Goal: Task Accomplishment & Management: Use online tool/utility

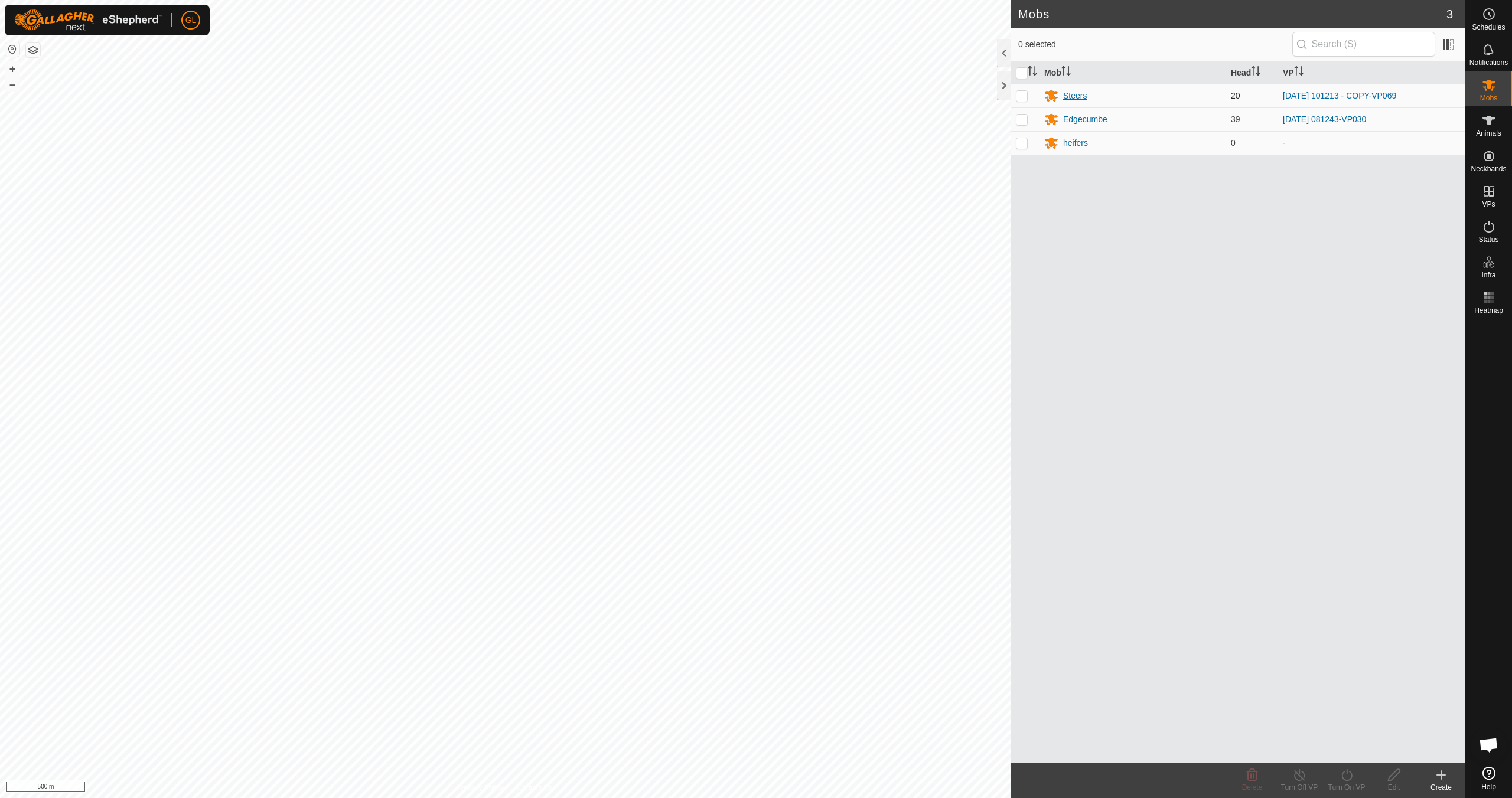
click at [719, 95] on div "Steers" at bounding box center [1075, 95] width 24 height 12
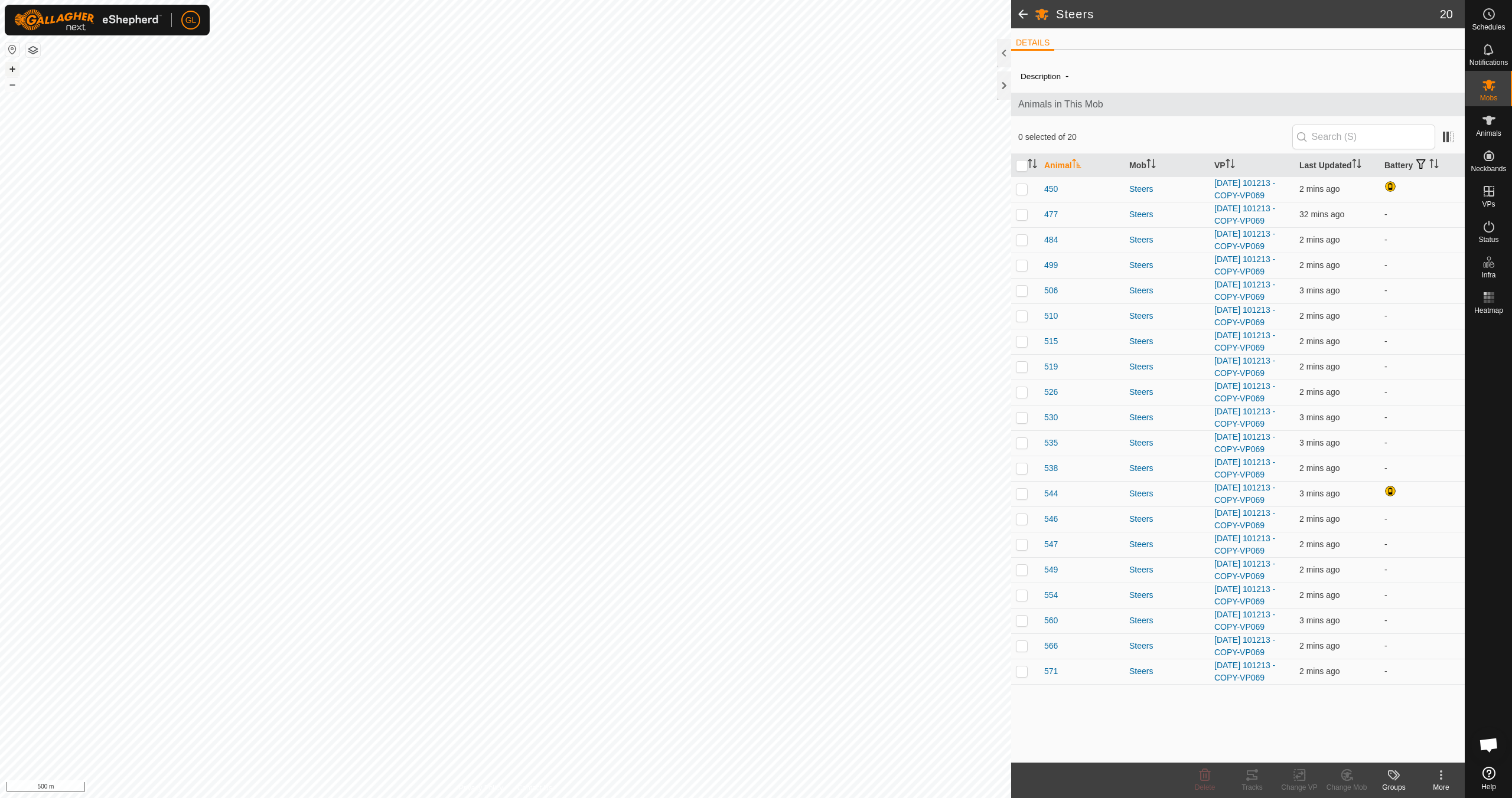
click at [13, 68] on button "+" at bounding box center [12, 69] width 14 height 14
click at [14, 67] on button "+" at bounding box center [12, 69] width 14 height 14
click at [719, 187] on link "In Rotation" at bounding box center [1413, 190] width 101 height 24
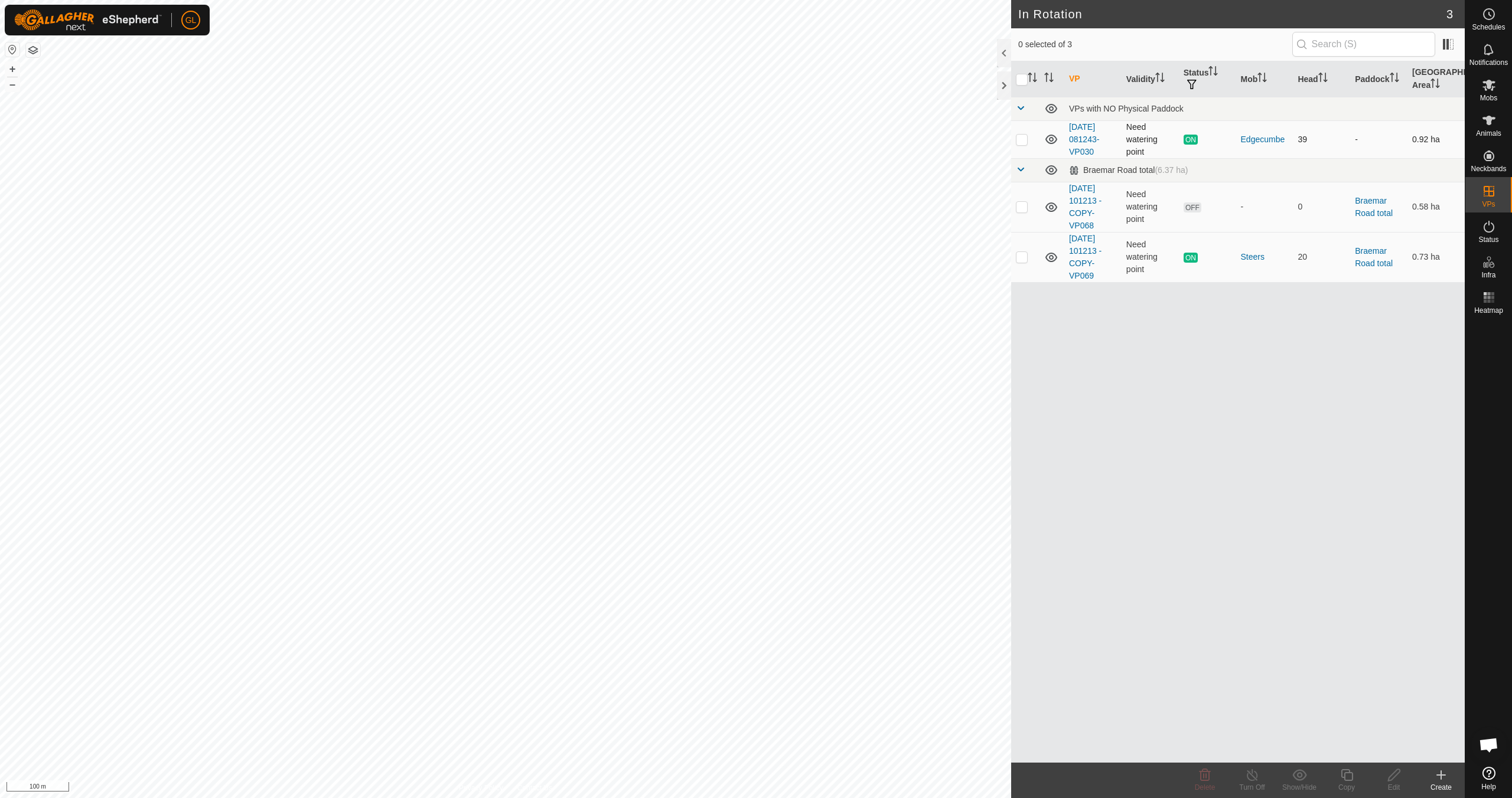
click at [719, 139] on p-checkbox at bounding box center [1022, 139] width 12 height 10
checkbox input "true"
click at [719, 707] on div "Copy" at bounding box center [1346, 787] width 47 height 11
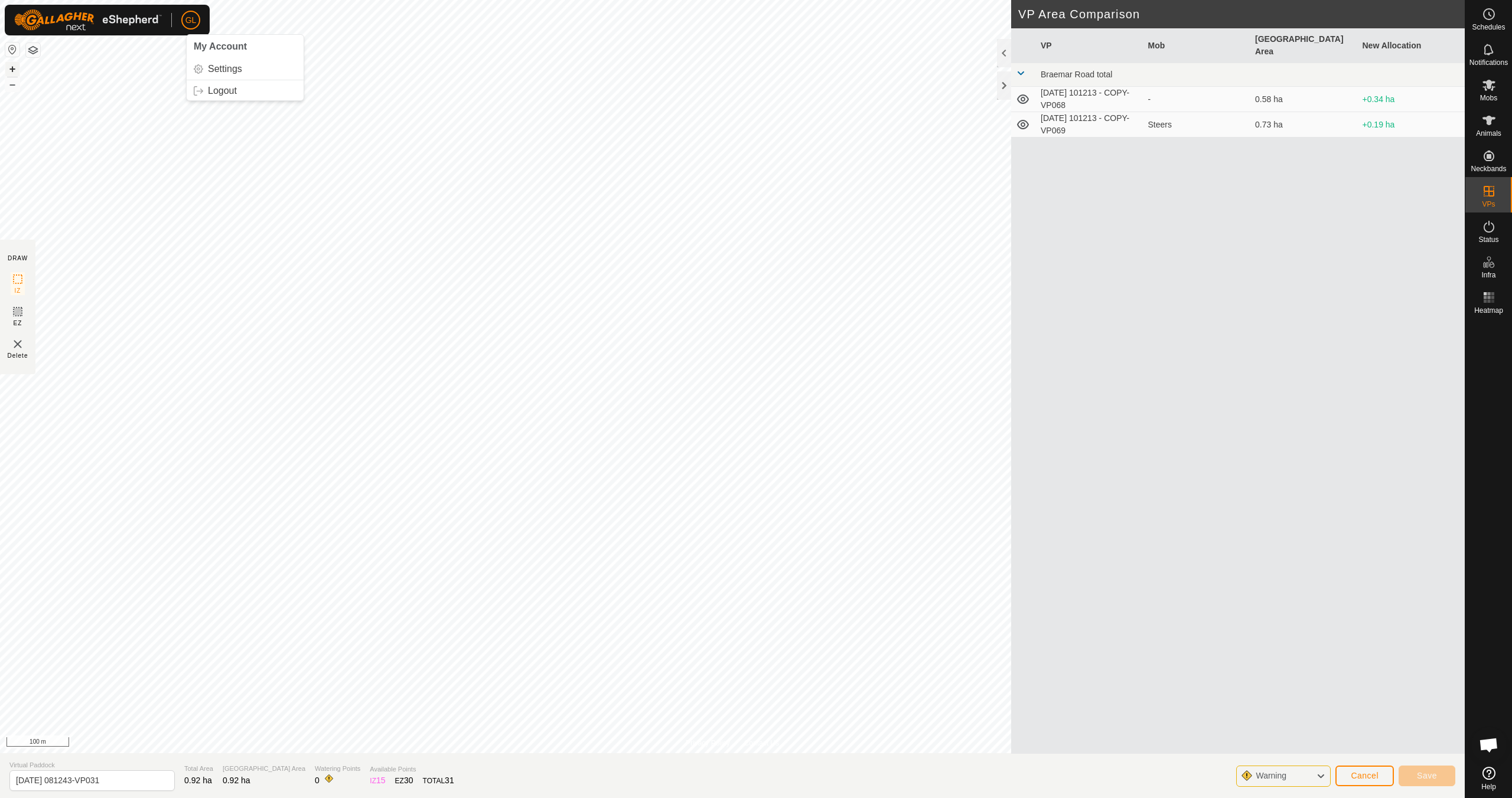
click at [12, 65] on button "+" at bounding box center [12, 69] width 14 height 14
click at [17, 68] on button "+" at bounding box center [12, 69] width 14 height 14
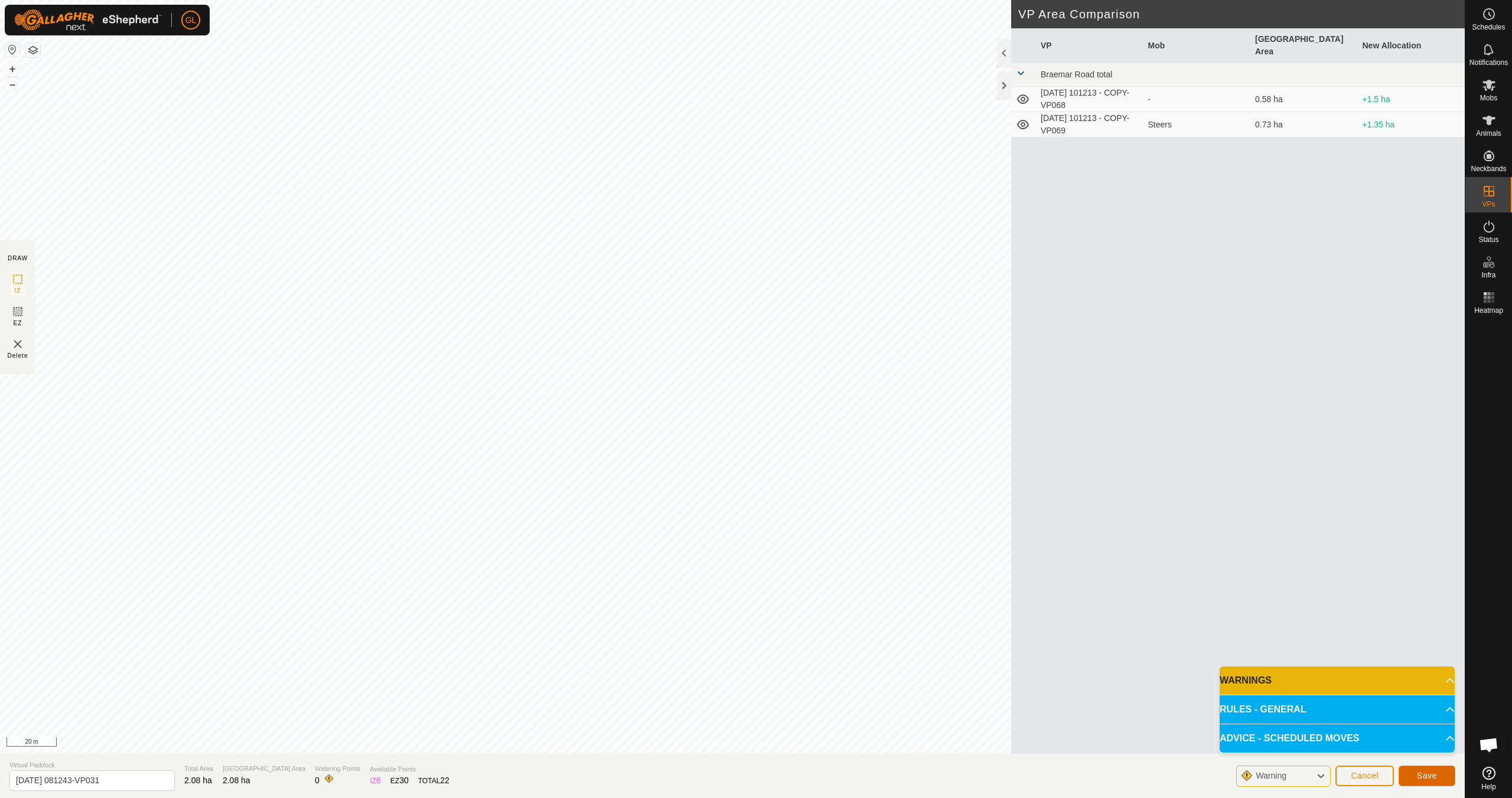
click at [719, 707] on span "Save" at bounding box center [1427, 776] width 20 height 10
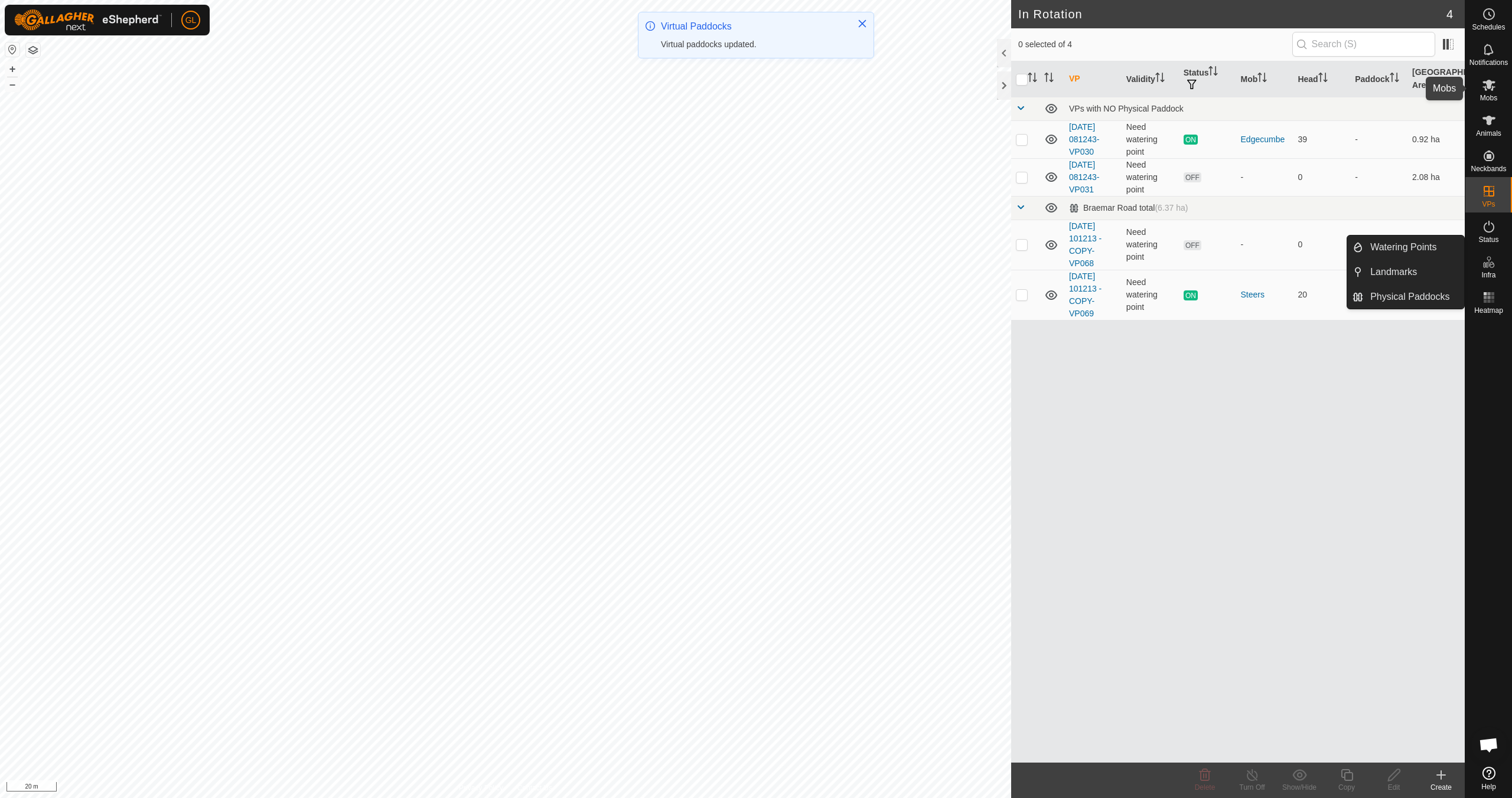
click at [719, 88] on icon at bounding box center [1489, 85] width 13 height 11
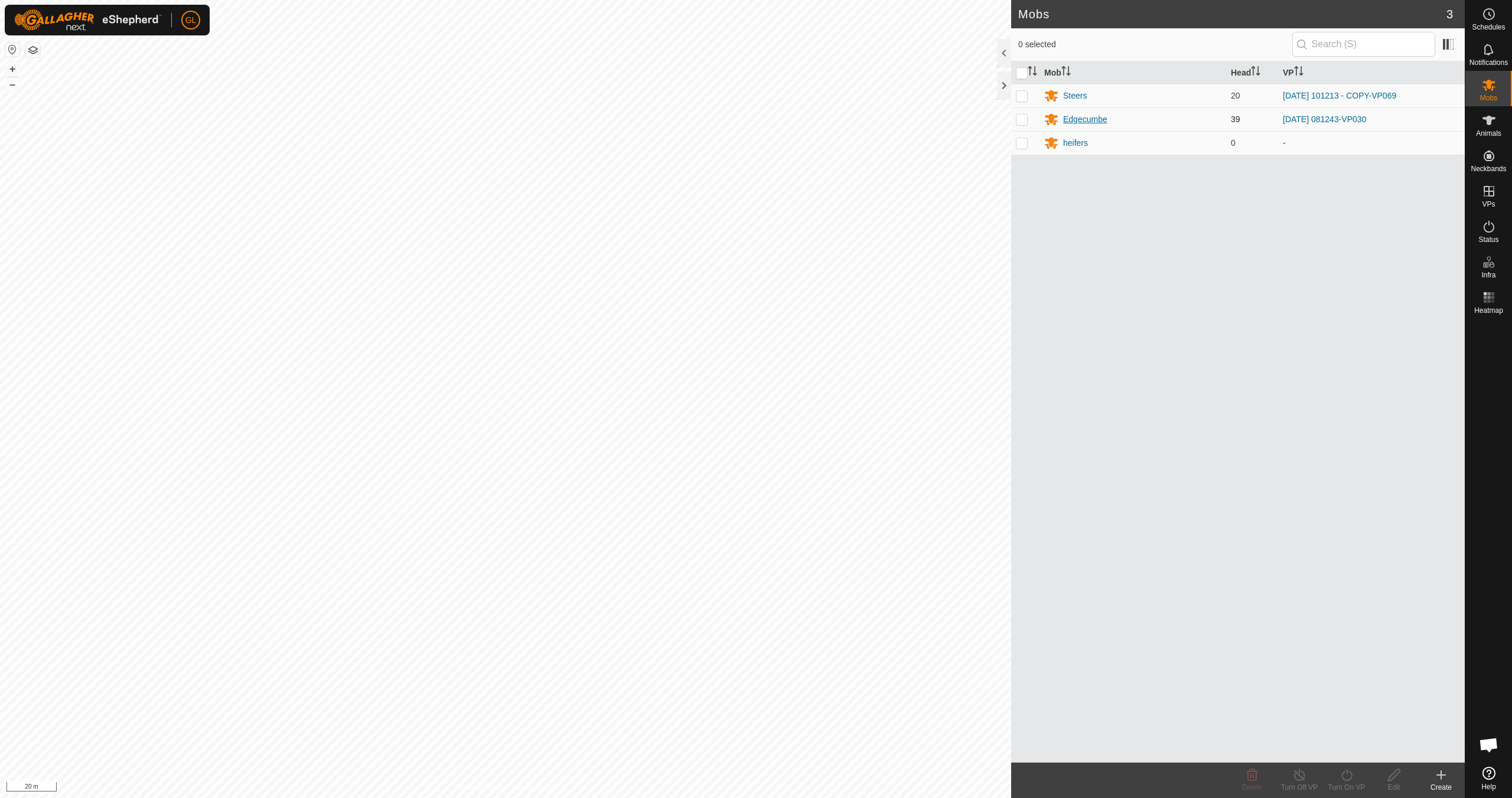
click at [719, 118] on div "Edgecumbe" at bounding box center [1085, 119] width 45 height 12
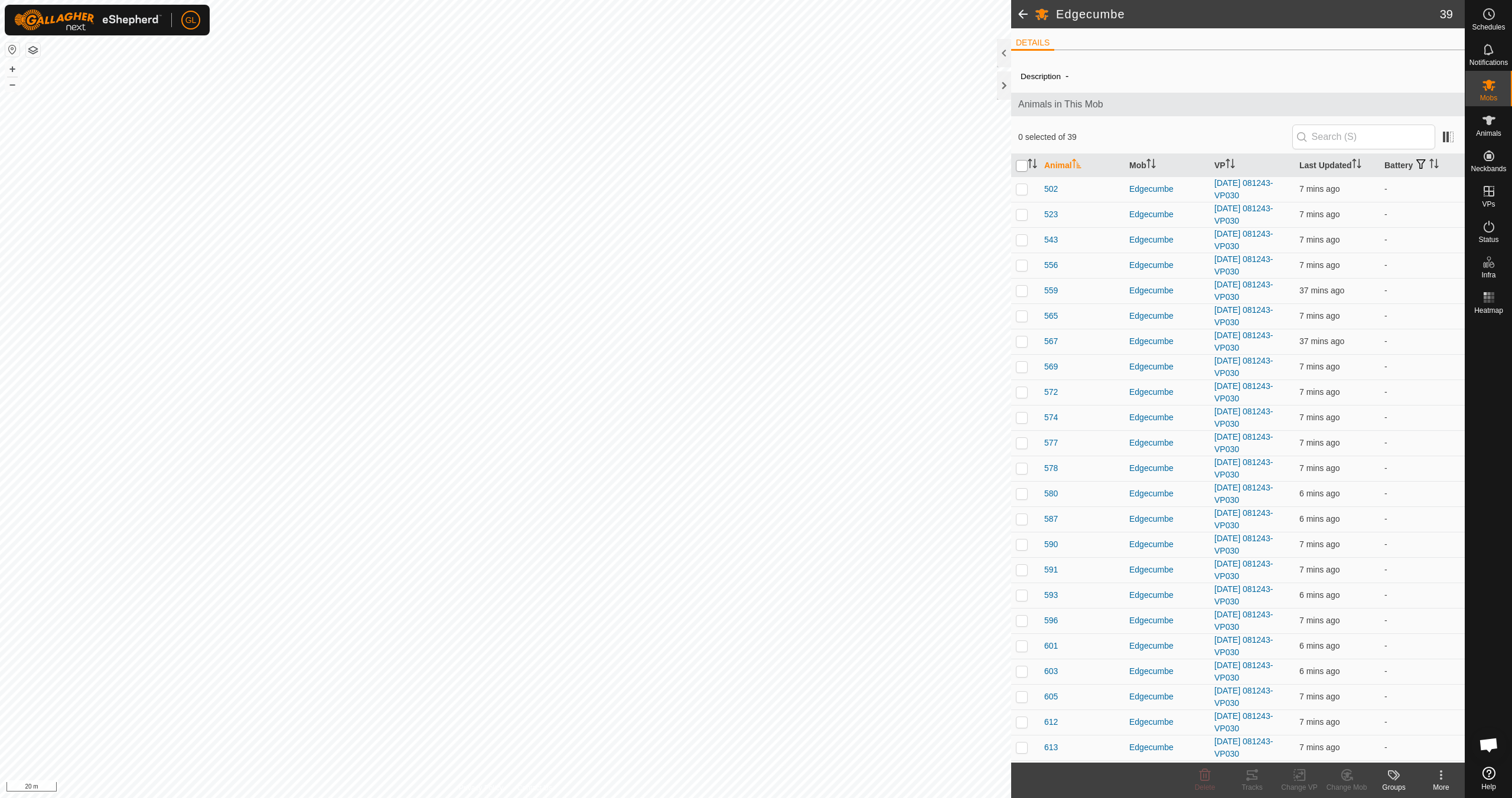
click at [719, 166] on input "checkbox" at bounding box center [1022, 165] width 12 height 12
checkbox input "true"
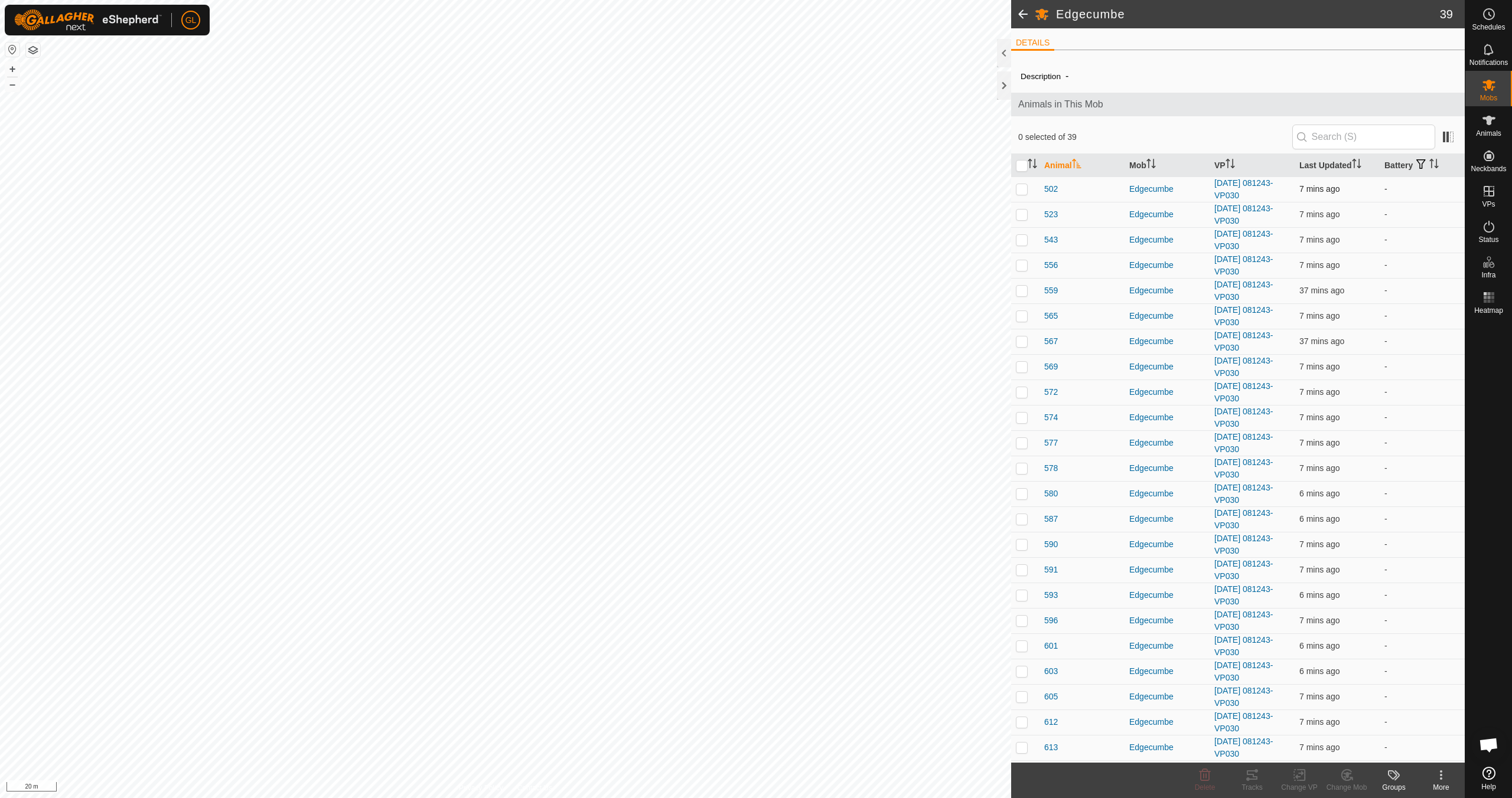
checkbox input "true"
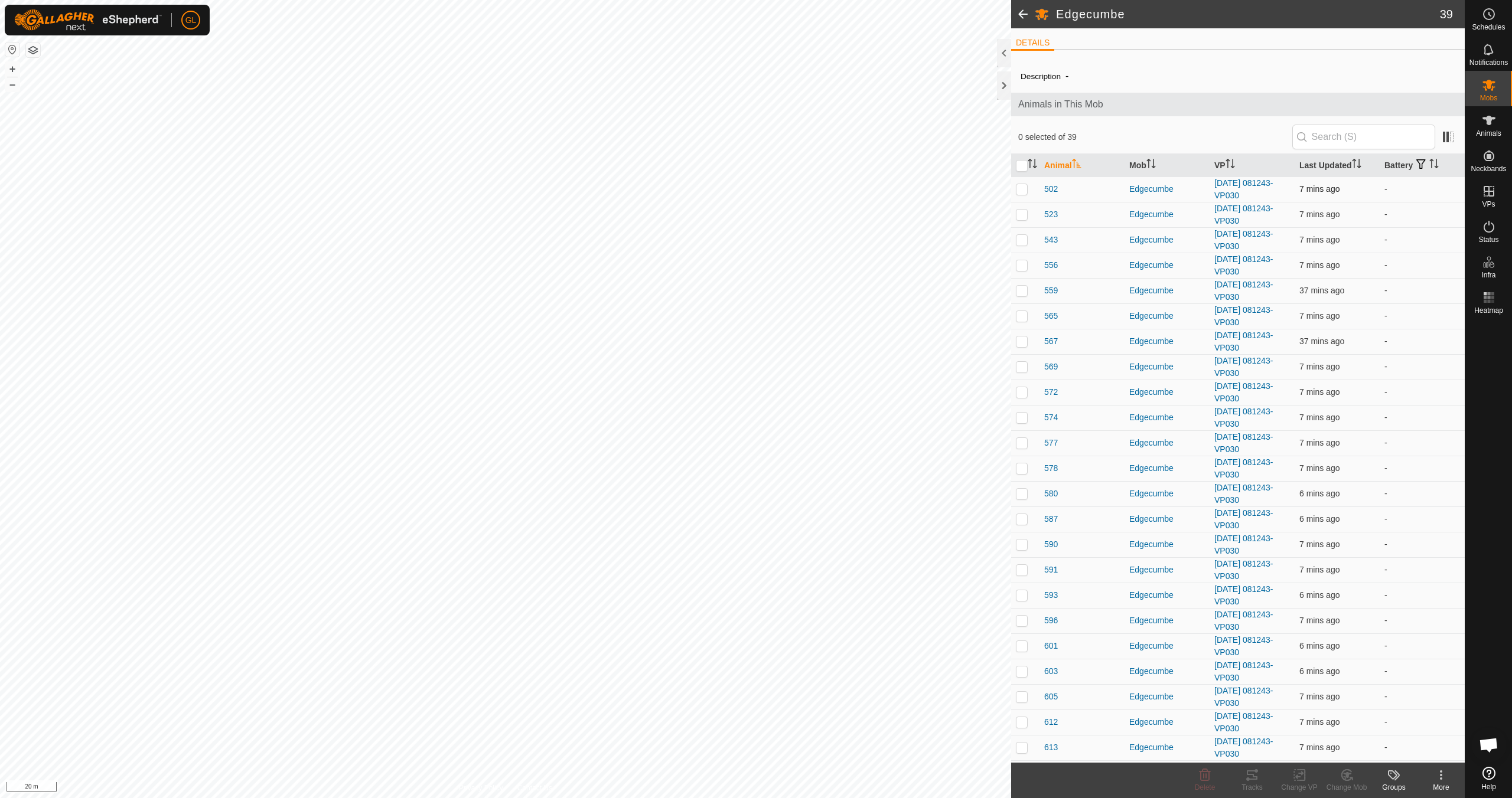
checkbox input "true"
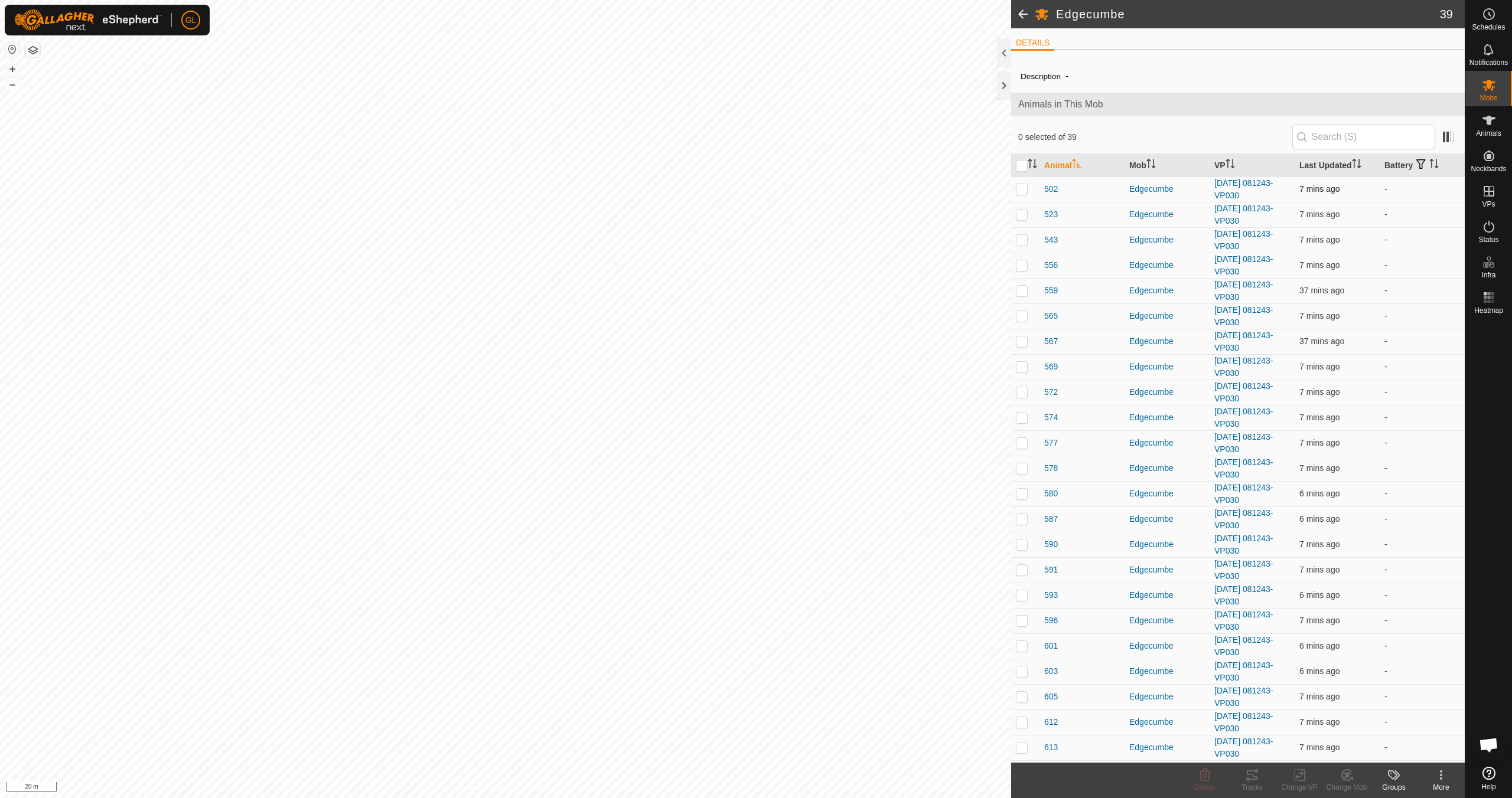
checkbox input "true"
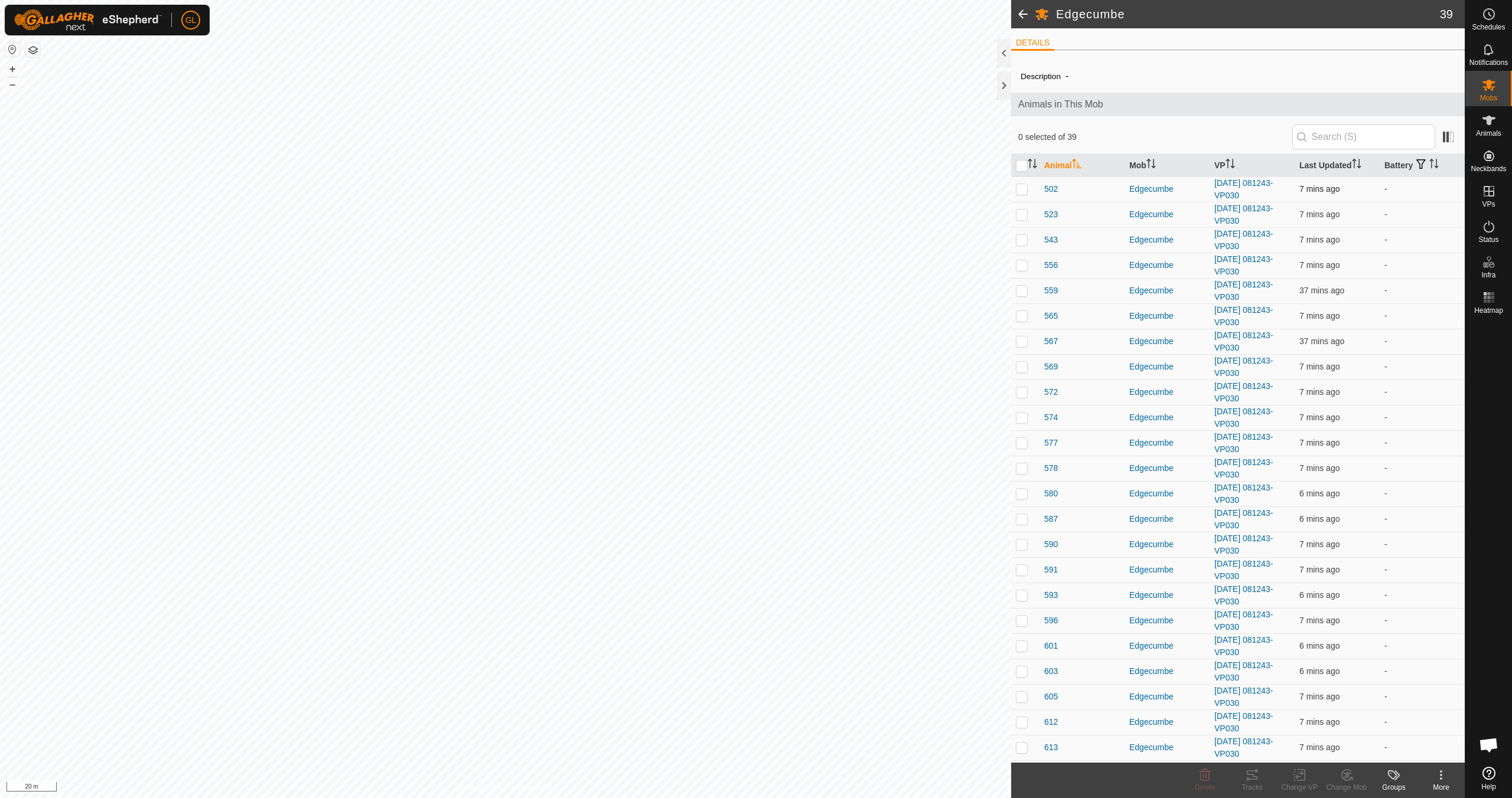
checkbox input "true"
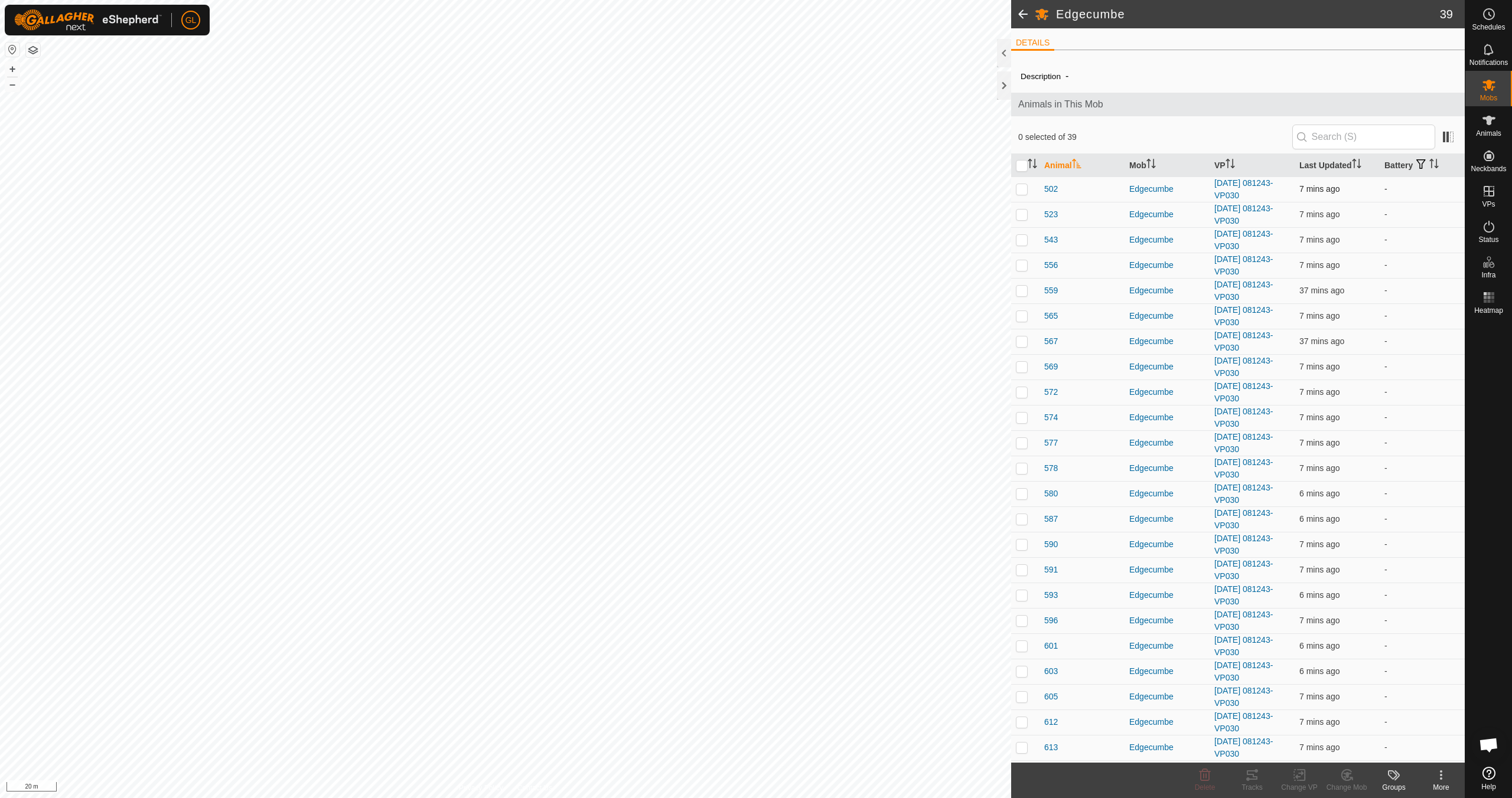
checkbox input "true"
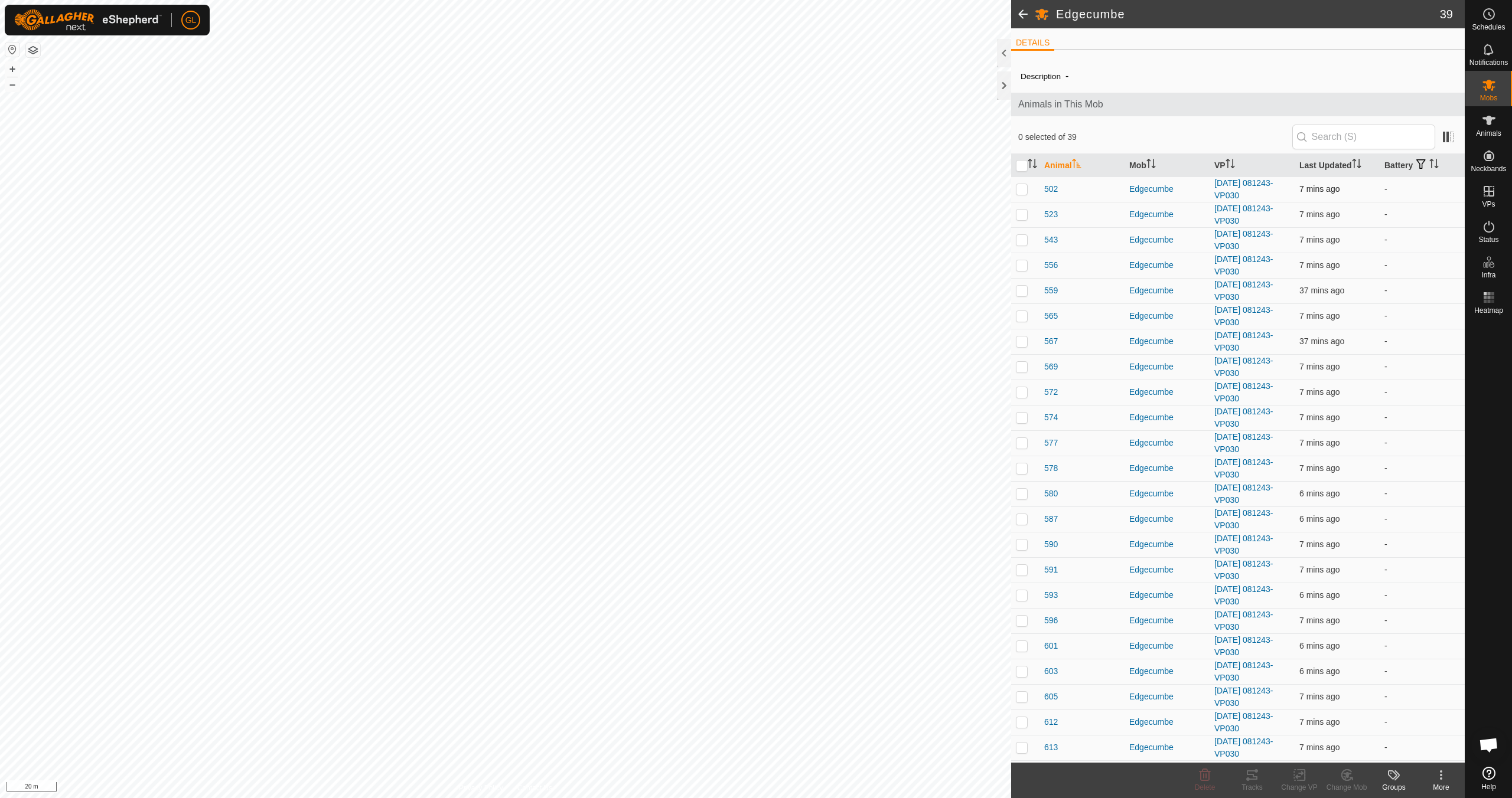
checkbox input "true"
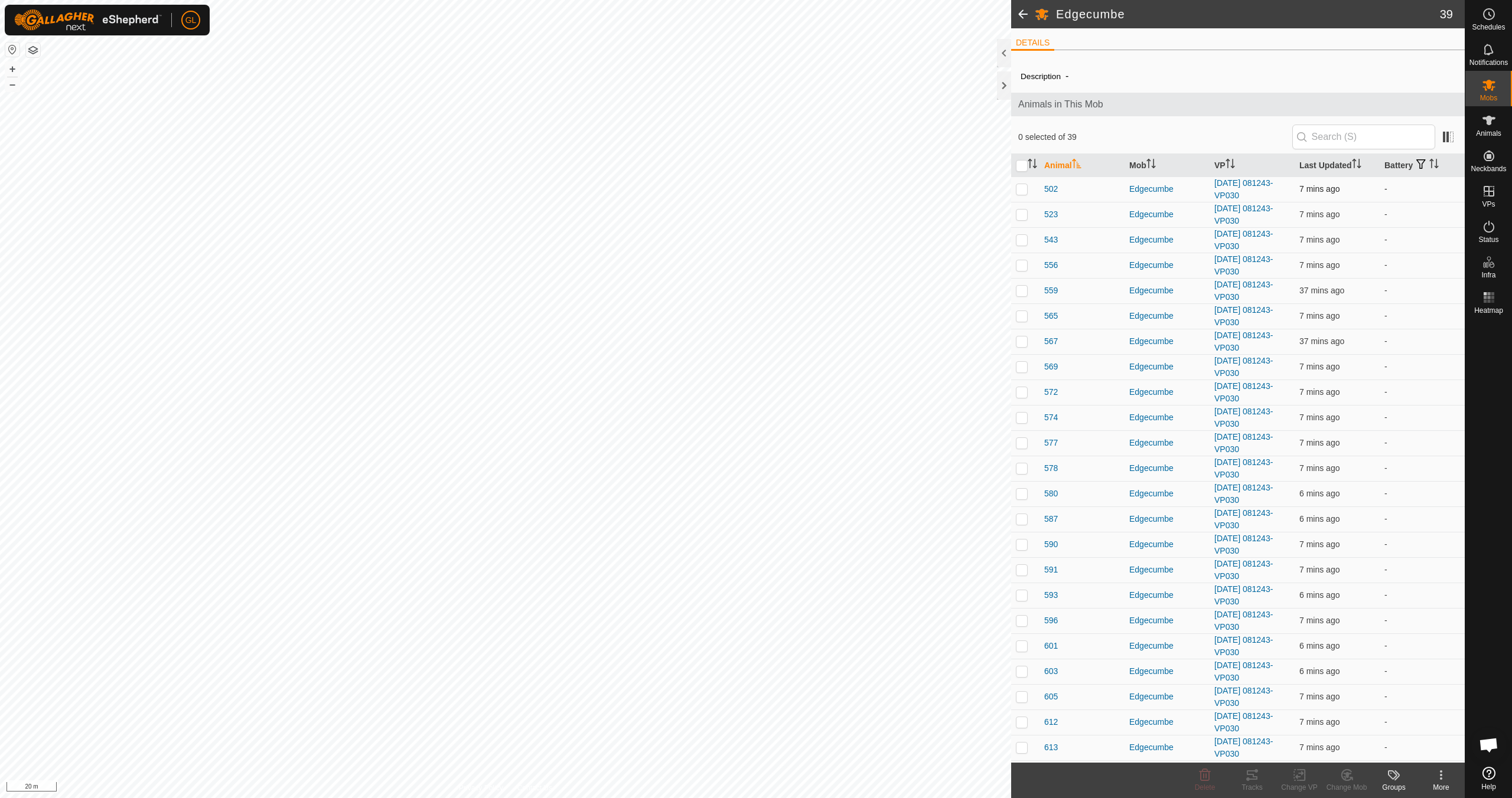
checkbox input "true"
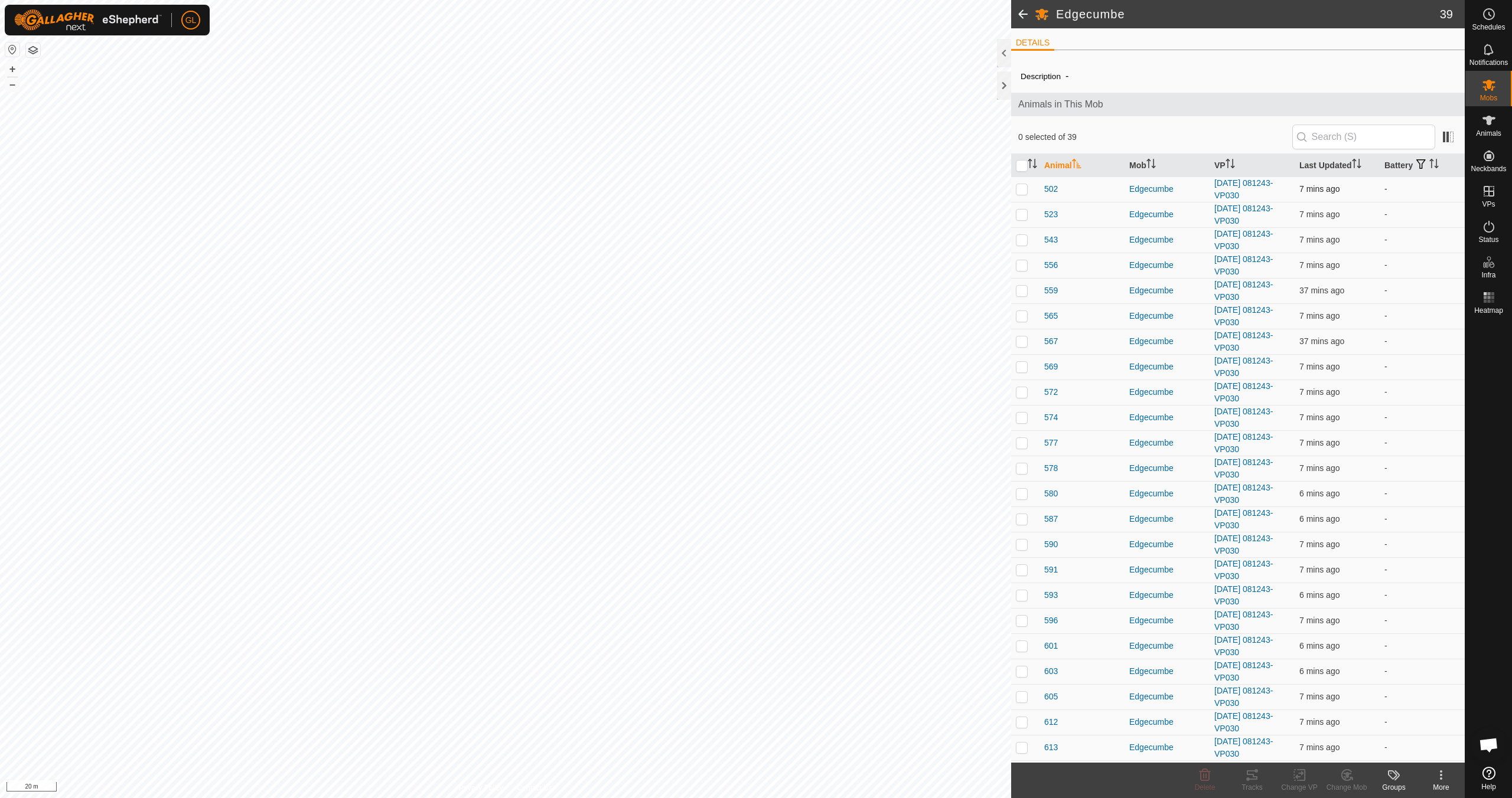
checkbox input "true"
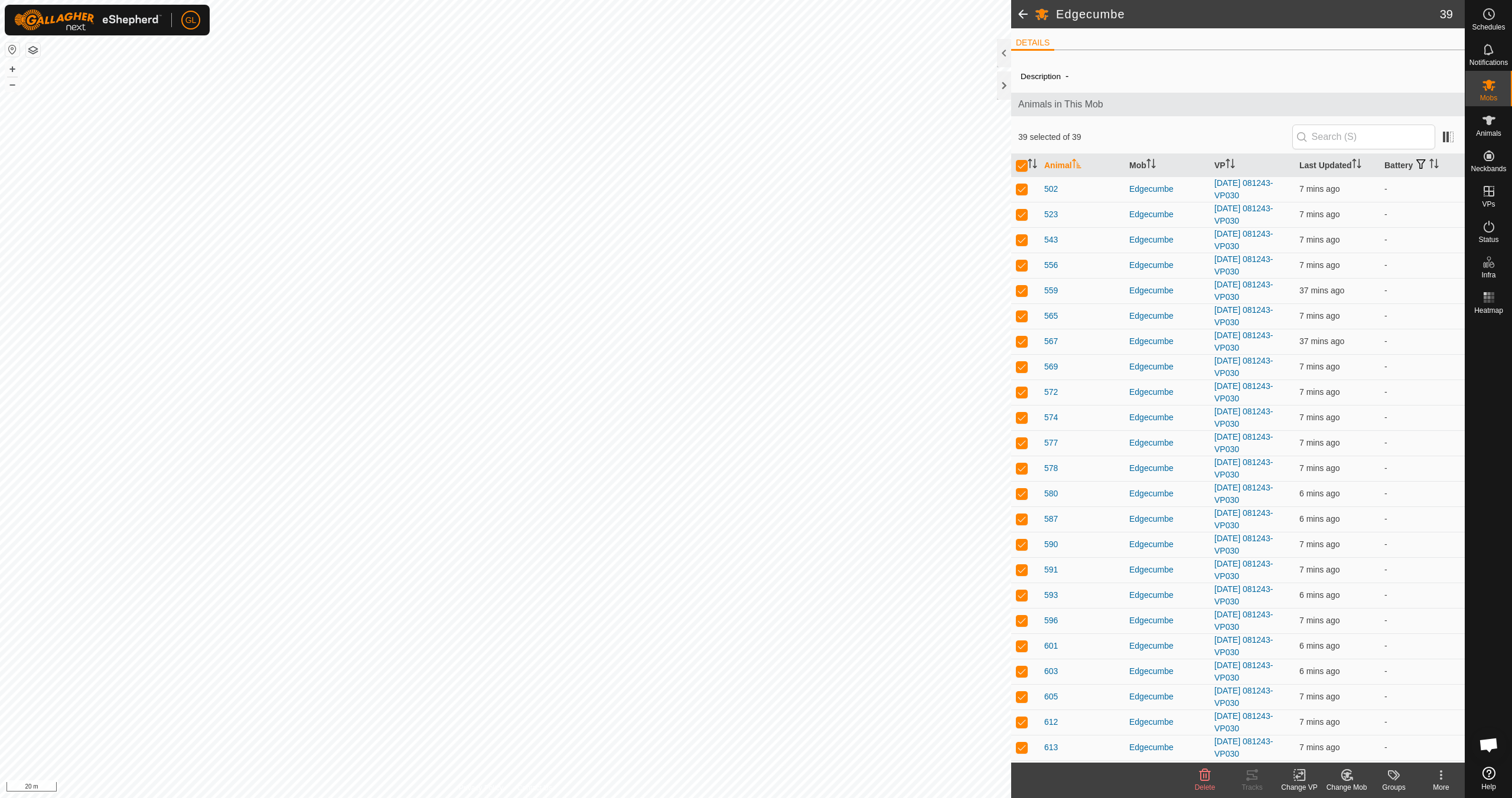
click at [719, 707] on icon at bounding box center [1299, 775] width 15 height 14
click at [719, 707] on link "Choose VP..." at bounding box center [1335, 724] width 117 height 24
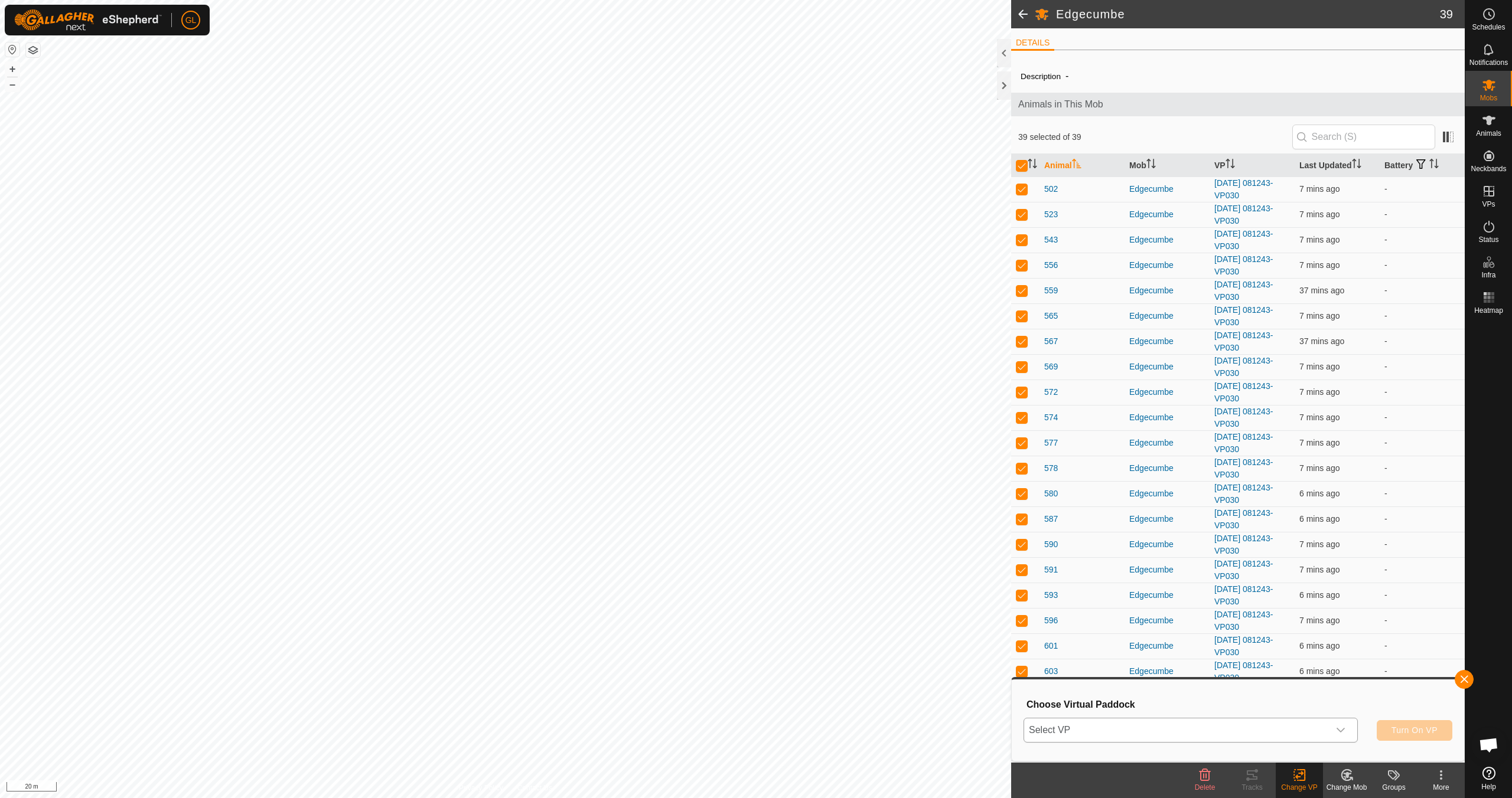
click at [719, 707] on icon "dropdown trigger" at bounding box center [1341, 730] width 10 height 10
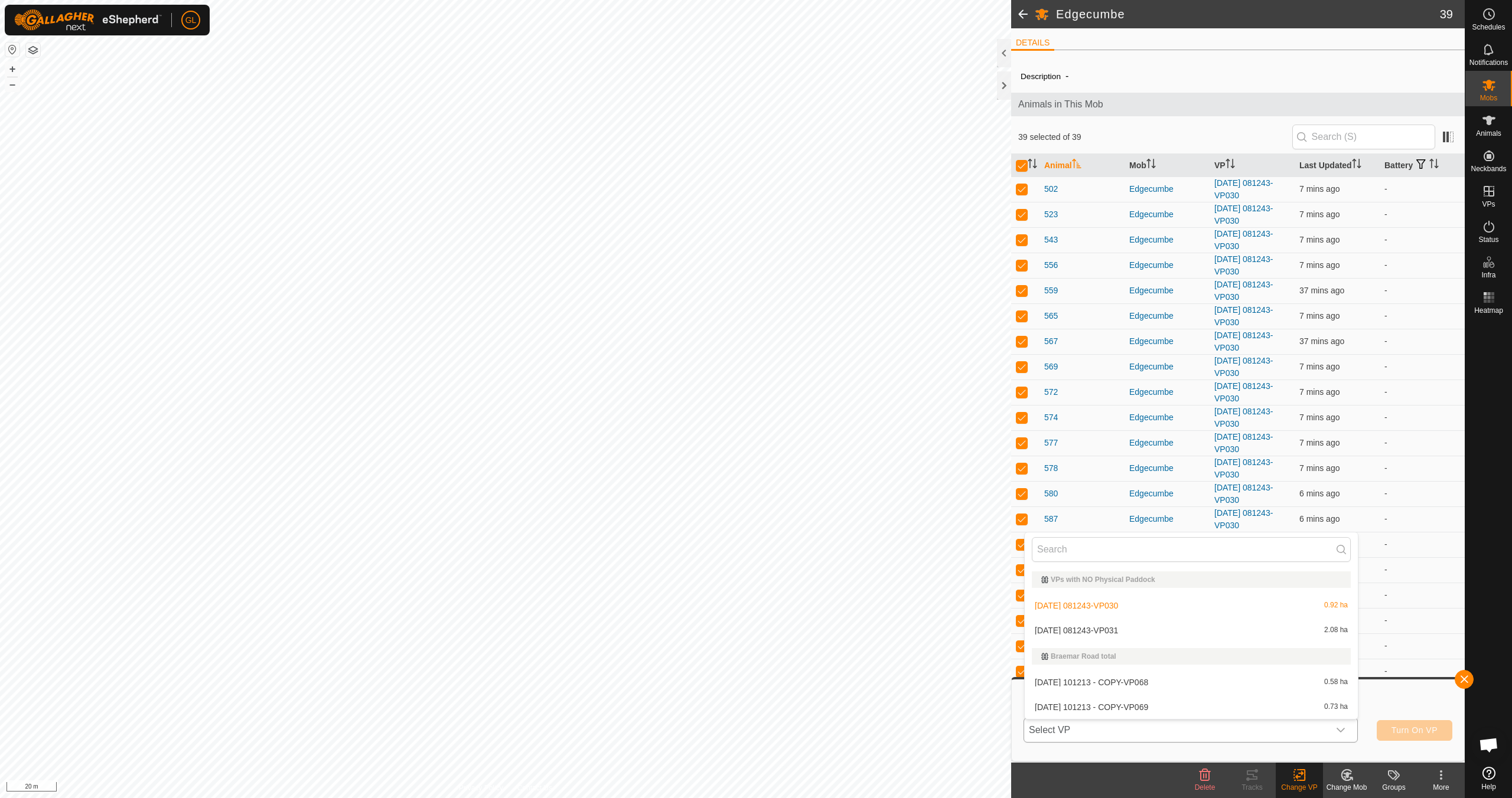
click at [719, 629] on li "[DATE] 081243-VP031 2.08 ha" at bounding box center [1191, 630] width 333 height 24
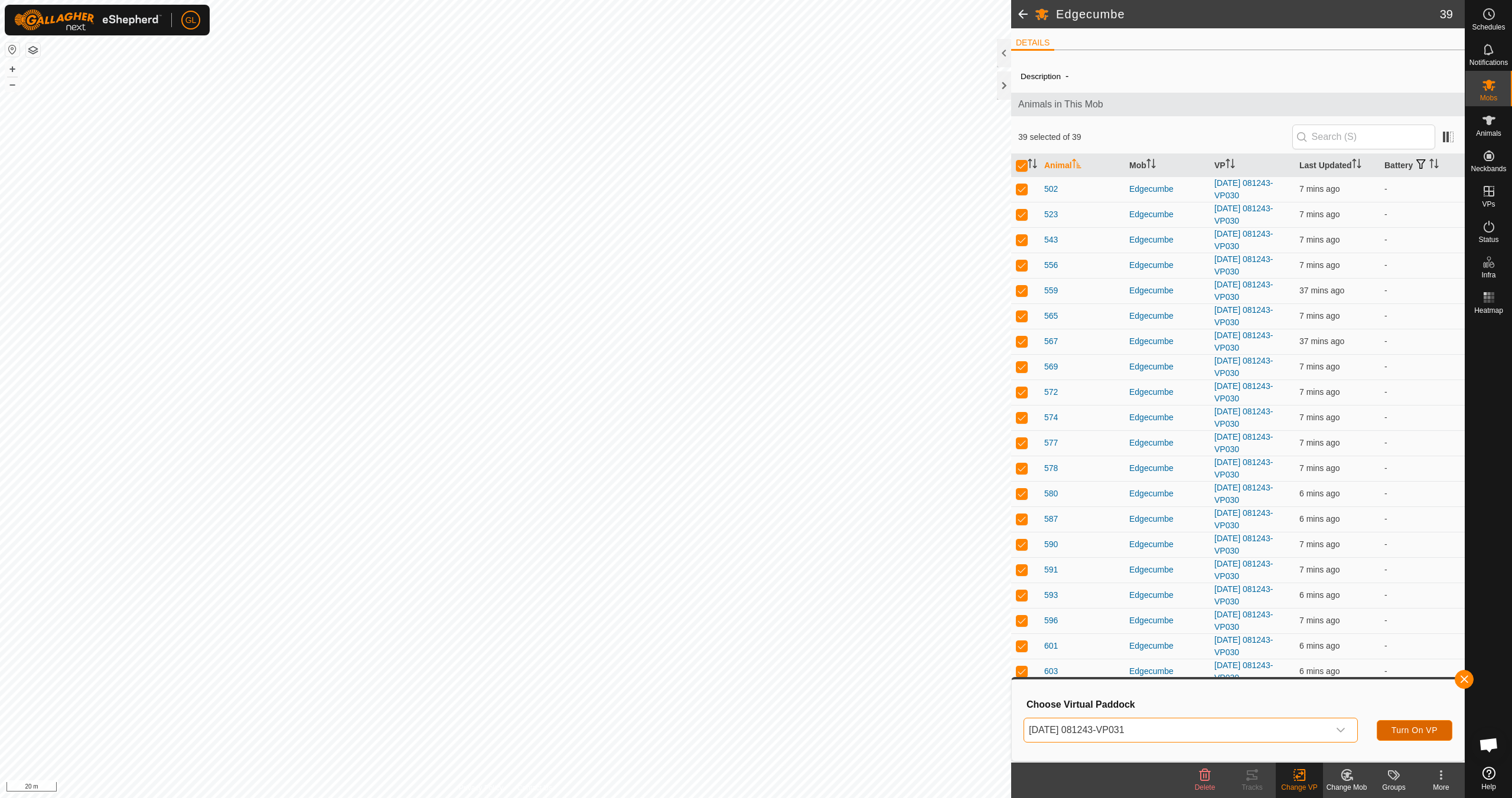
click at [719, 707] on span "Turn On VP" at bounding box center [1415, 730] width 46 height 10
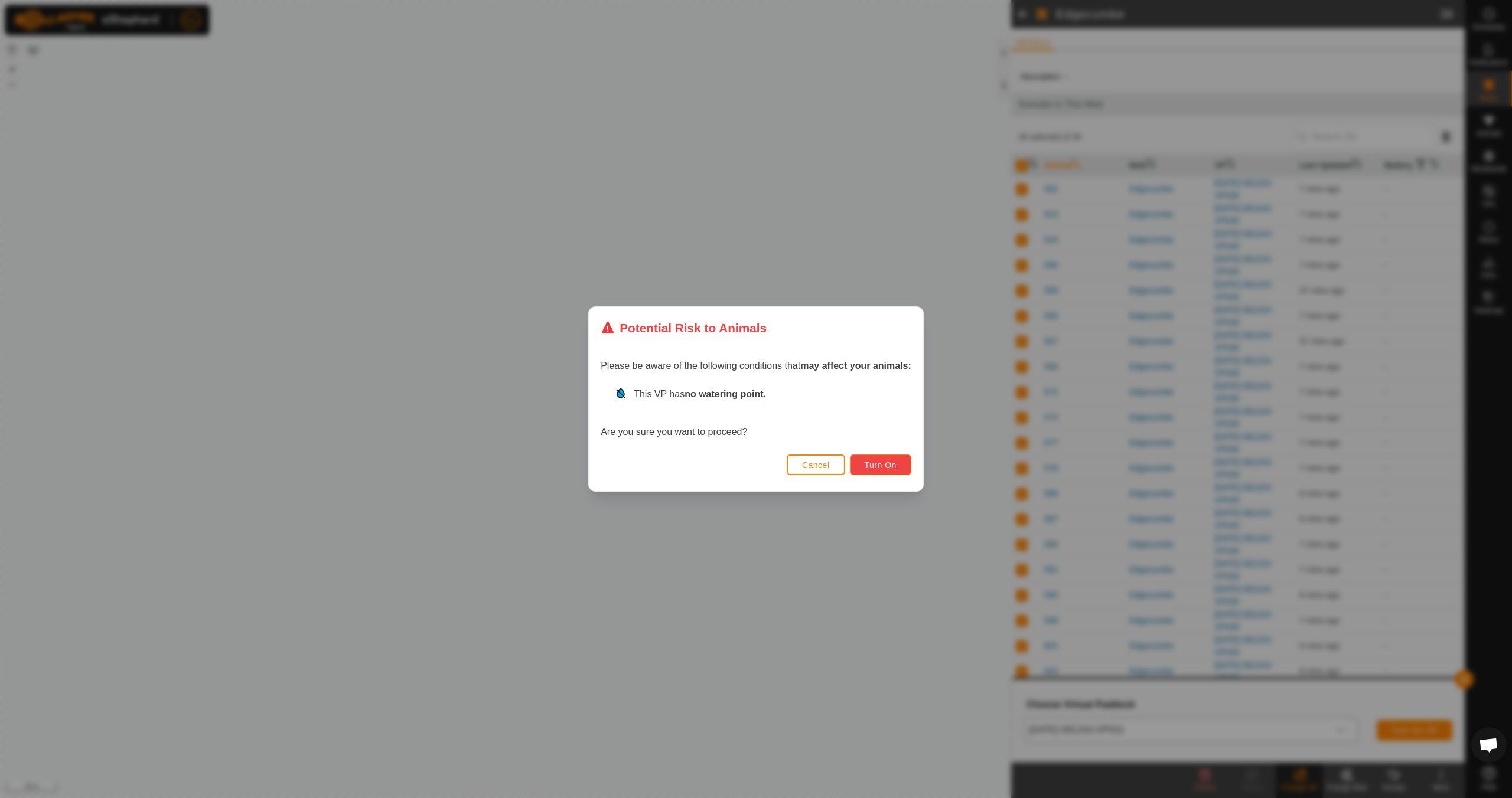
click at [719, 468] on span "Turn On" at bounding box center [880, 465] width 32 height 10
